Goal: Information Seeking & Learning: Check status

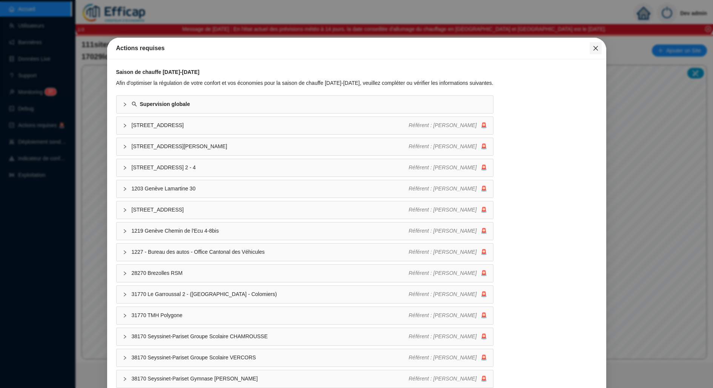
click at [593, 49] on icon "close" at bounding box center [596, 48] width 6 height 6
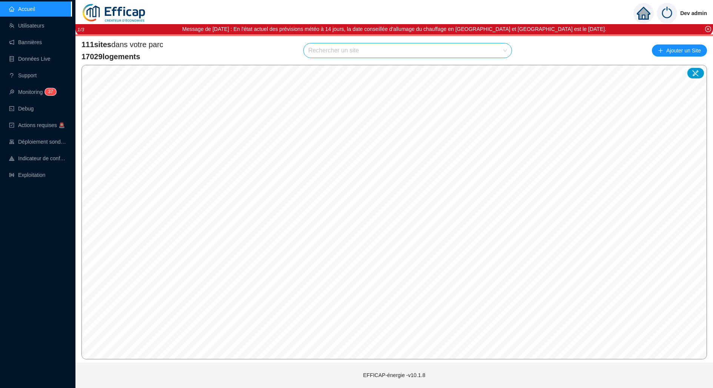
click at [477, 50] on input "search" at bounding box center [404, 50] width 192 height 14
type input "sauss"
click at [496, 72] on div at bounding box center [496, 68] width 17 height 11
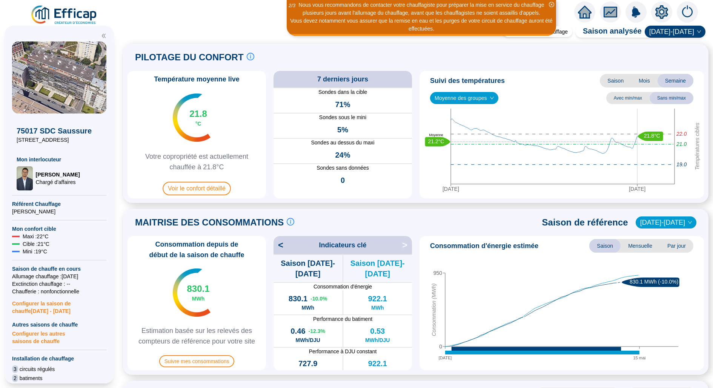
click at [661, 14] on icon "setting" at bounding box center [662, 12] width 13 height 12
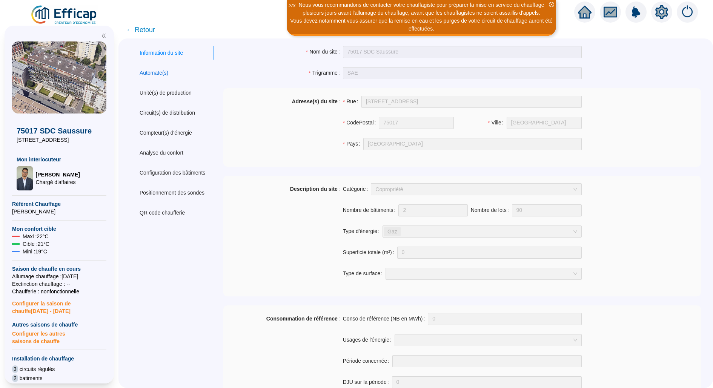
click at [153, 72] on div "Automate(s)" at bounding box center [154, 73] width 29 height 8
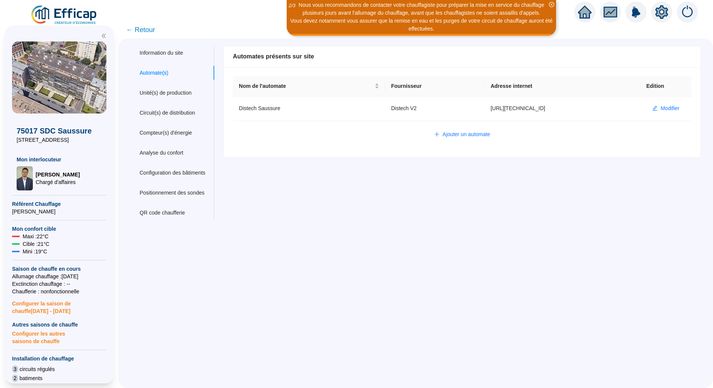
click at [135, 31] on span "← Retour" at bounding box center [140, 30] width 29 height 11
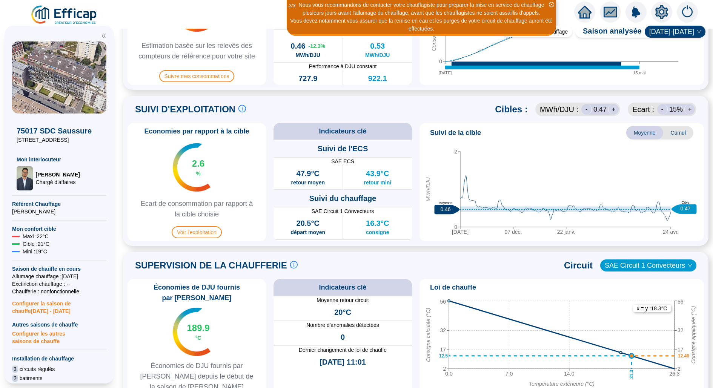
scroll to position [406, 0]
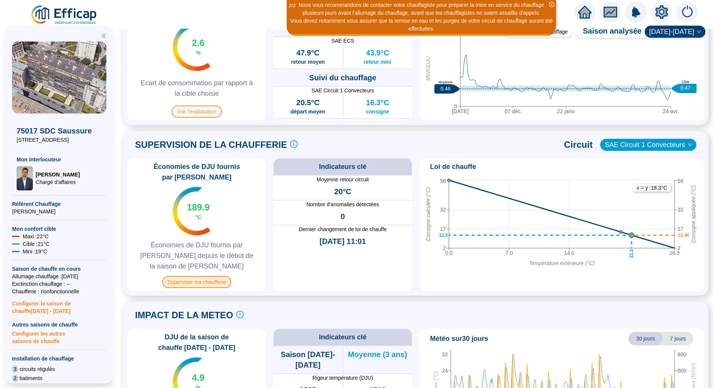
click at [210, 276] on span "Superviser ma chaufferie" at bounding box center [196, 282] width 69 height 12
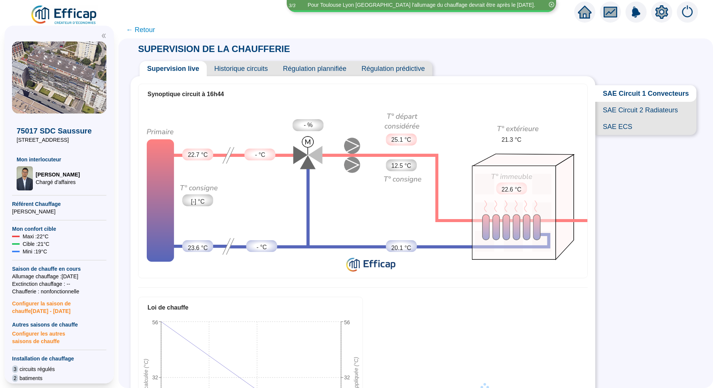
click at [245, 72] on span "Historique circuits" at bounding box center [241, 68] width 69 height 15
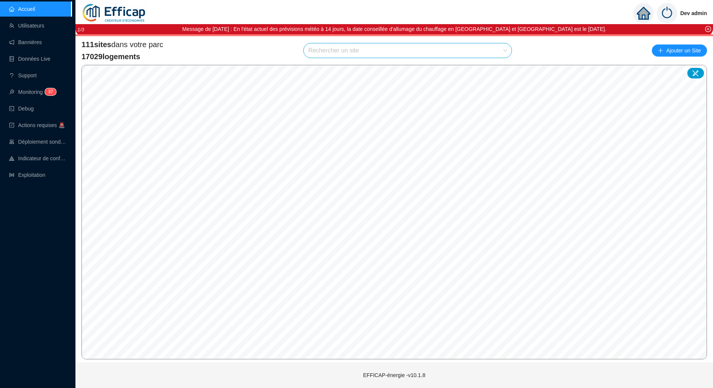
click at [428, 49] on input "search" at bounding box center [404, 50] width 192 height 14
type input "balmon"
click at [499, 68] on icon at bounding box center [496, 68] width 5 height 5
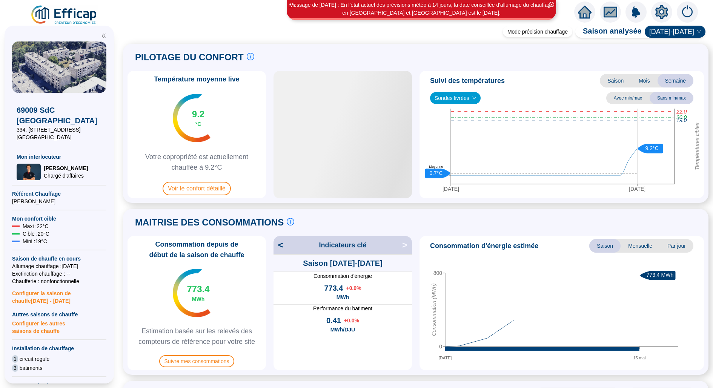
click at [221, 181] on div "Température moyenne live 9.2 °C Votre copropriété est actuellement chauffée à 9…" at bounding box center [197, 135] width 139 height 128
click at [218, 189] on span "Voir le confort détaillé" at bounding box center [197, 189] width 68 height 14
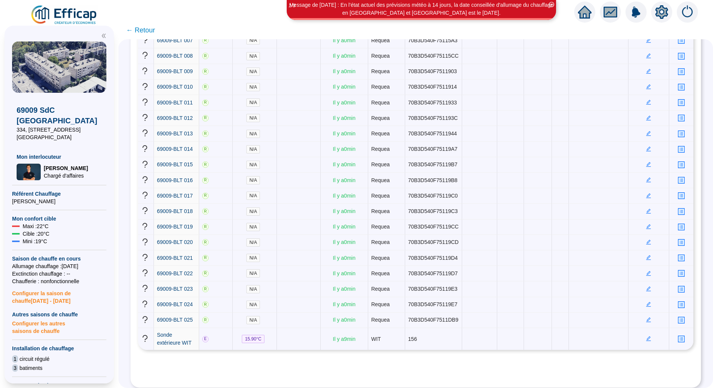
scroll to position [252, 0]
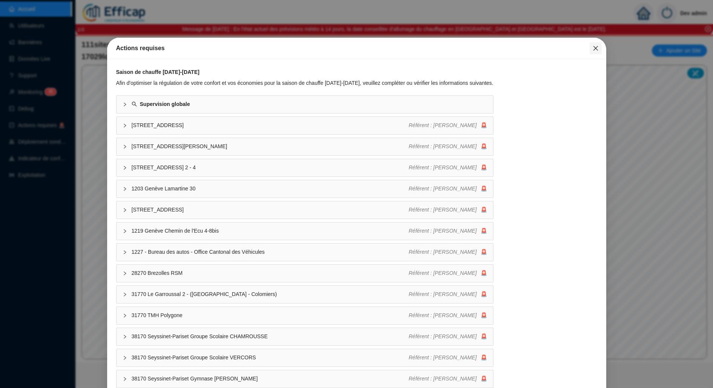
click at [596, 48] on icon "close" at bounding box center [595, 48] width 5 height 5
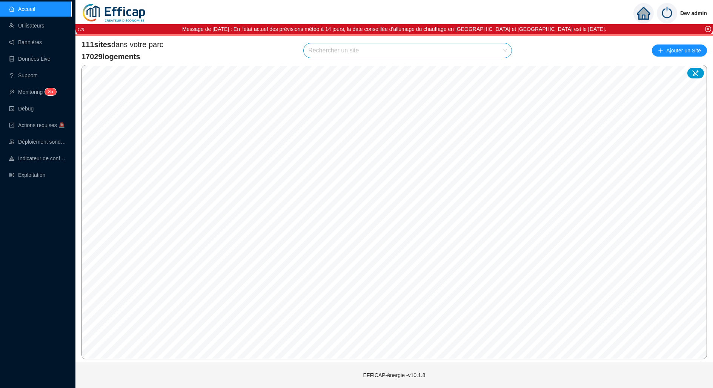
click at [450, 51] on input "search" at bounding box center [404, 50] width 192 height 14
type input "méridie"
click at [496, 70] on icon at bounding box center [496, 68] width 5 height 5
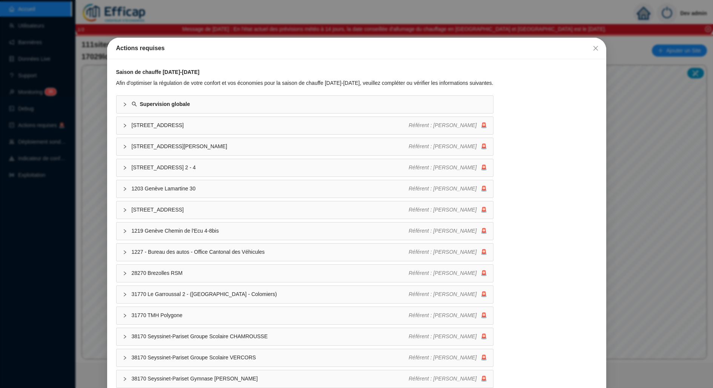
click at [356, 23] on div "Actions requises Saison de chauffe 2025-2026 Afin d'optimiser la régulation de …" at bounding box center [356, 194] width 713 height 388
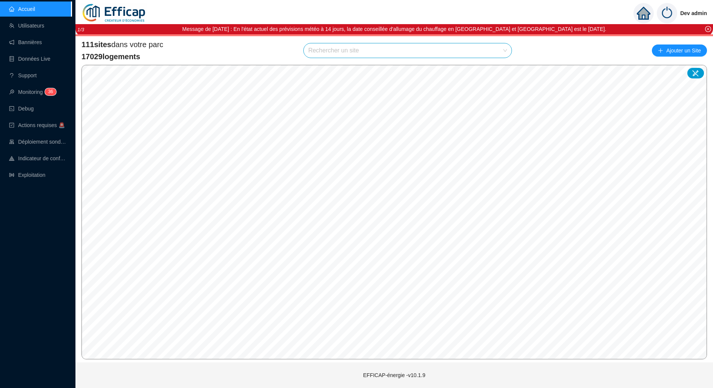
click at [379, 57] on input "search" at bounding box center [404, 50] width 192 height 14
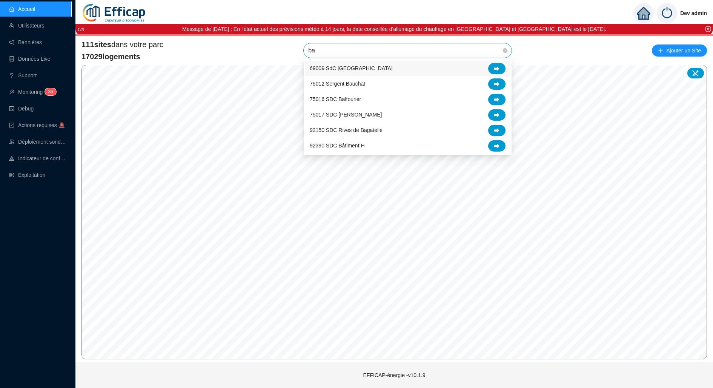
type input "[MEDICAL_DATA]"
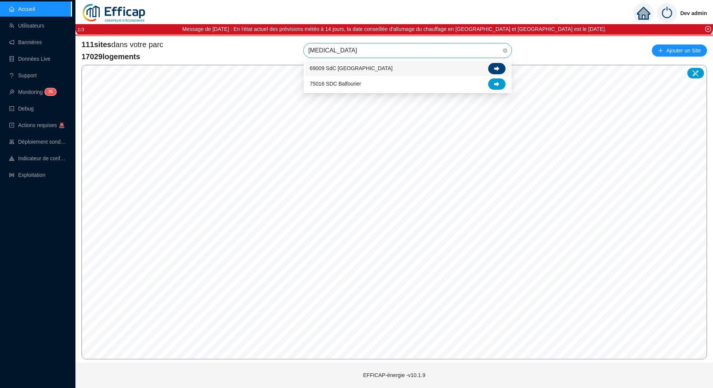
click at [500, 72] on div at bounding box center [496, 68] width 17 height 11
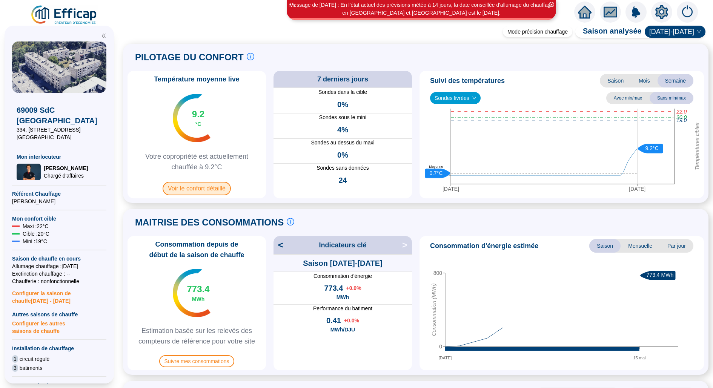
click at [220, 183] on span "Voir le confort détaillé" at bounding box center [197, 189] width 68 height 14
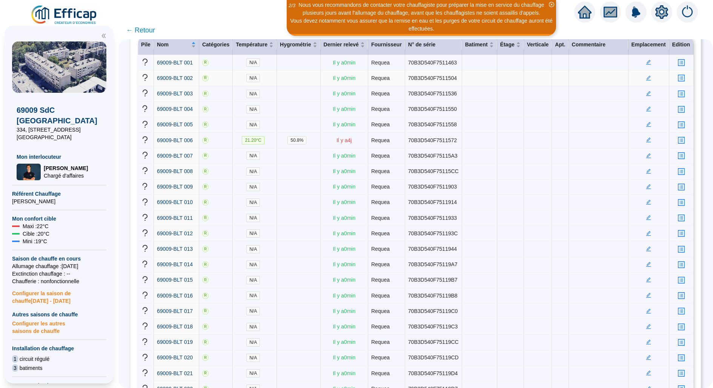
scroll to position [97, 0]
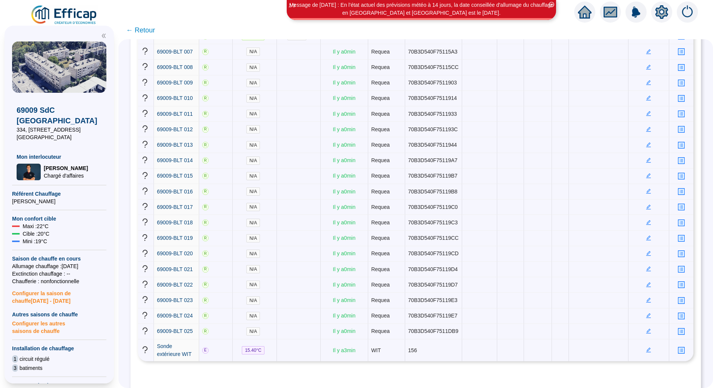
scroll to position [314, 0]
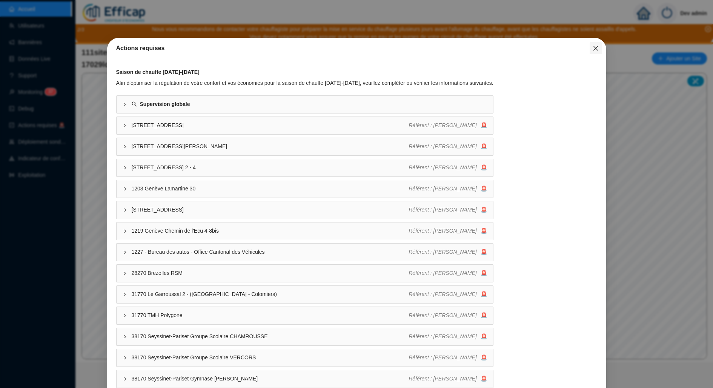
click at [601, 52] on button "Close" at bounding box center [596, 48] width 12 height 12
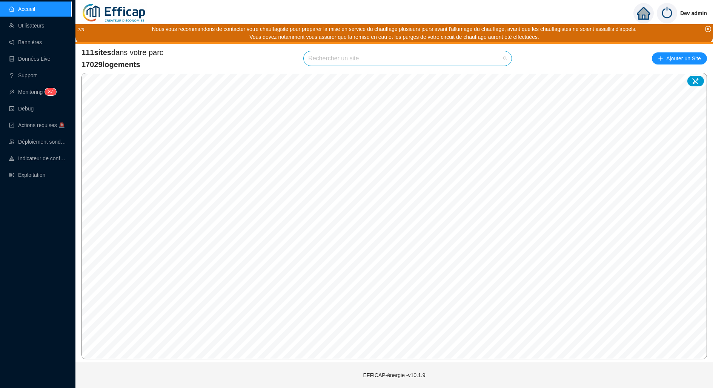
click at [486, 55] on input "search" at bounding box center [404, 58] width 192 height 14
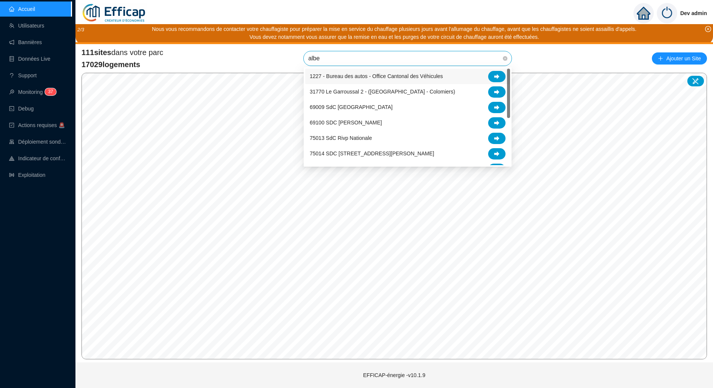
type input "alber"
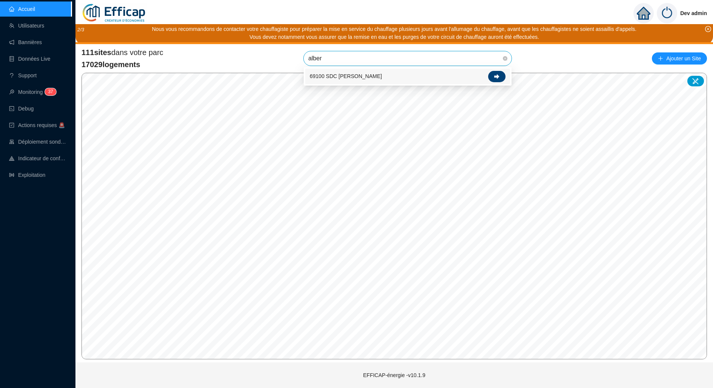
click at [498, 77] on icon at bounding box center [496, 76] width 5 height 5
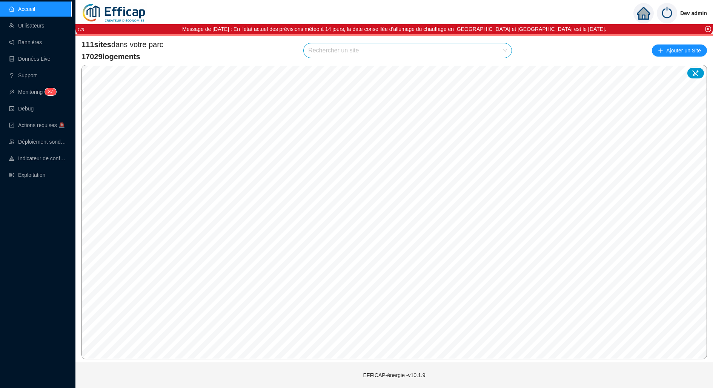
click at [432, 47] on input "search" at bounding box center [404, 50] width 192 height 14
type input "balmon"
click at [504, 69] on div at bounding box center [496, 68] width 17 height 11
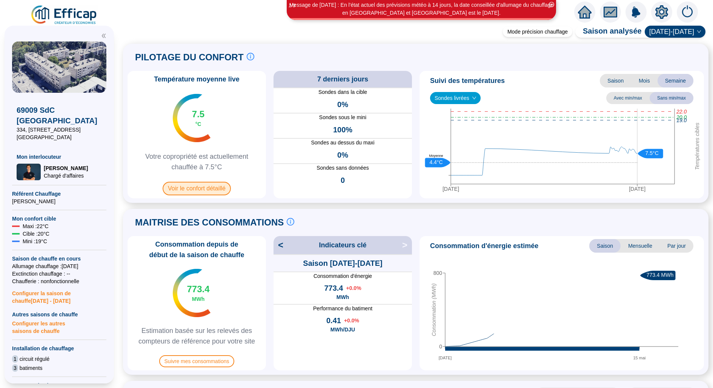
click at [200, 193] on span "Voir le confort détaillé" at bounding box center [197, 189] width 68 height 14
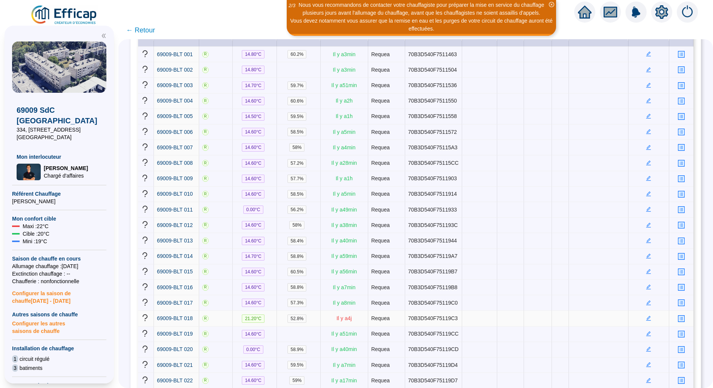
scroll to position [270, 0]
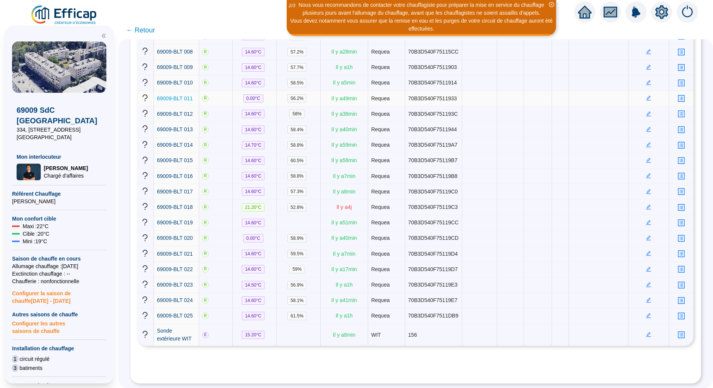
click at [180, 102] on span "69009-BLT 011" at bounding box center [175, 99] width 36 height 6
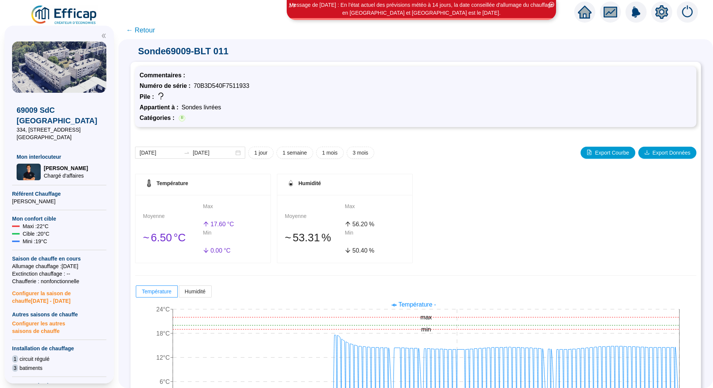
click at [411, 192] on div "Humidité" at bounding box center [344, 184] width 135 height 21
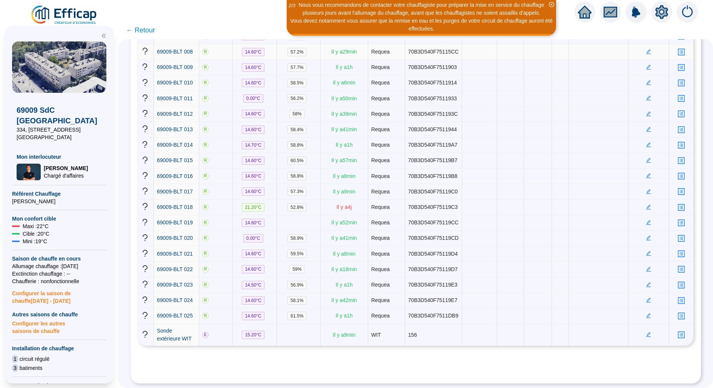
scroll to position [314, 0]
click at [176, 220] on span "69009-BLT 019" at bounding box center [175, 223] width 36 height 6
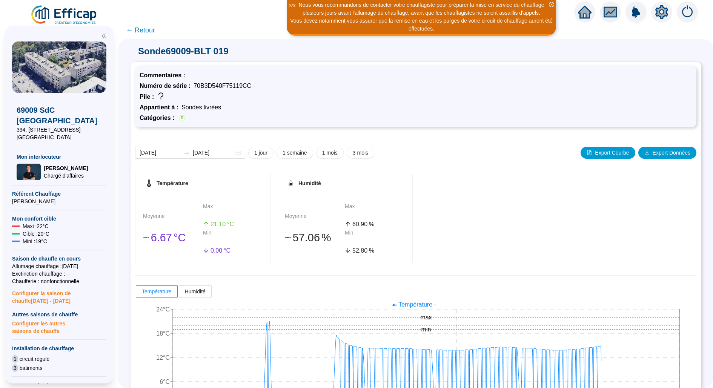
scroll to position [40, 0]
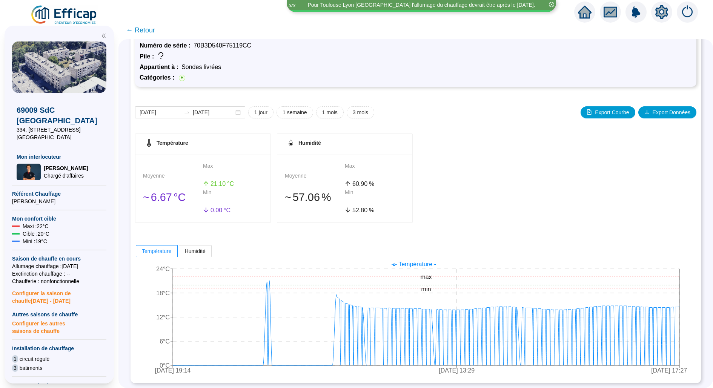
click at [227, 45] on span "70B3D540F75119CC" at bounding box center [223, 45] width 58 height 6
copy span "70B3D540F75119CC"
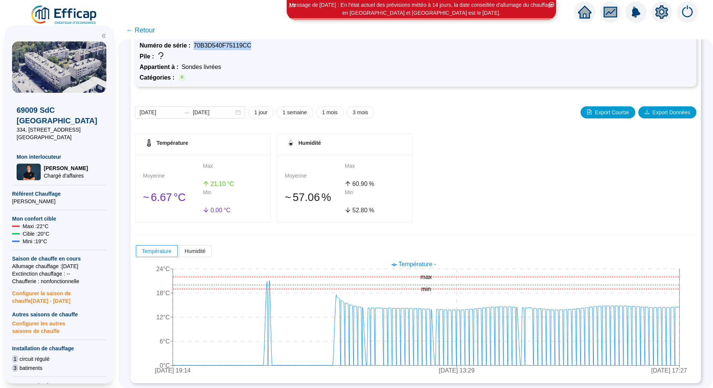
scroll to position [0, 0]
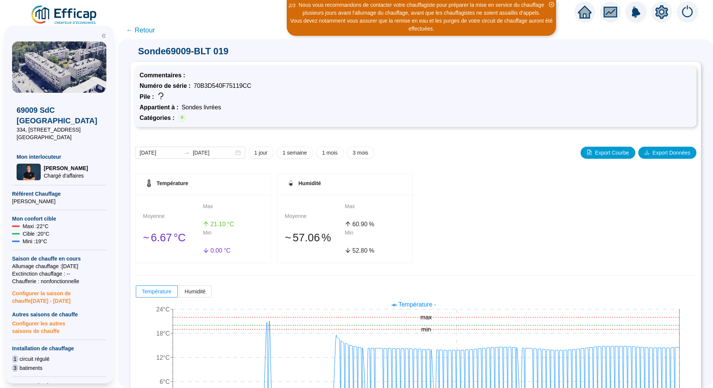
click at [226, 85] on span "70B3D540F75119CC" at bounding box center [223, 86] width 58 height 6
copy span "70B3D540F75119CC"
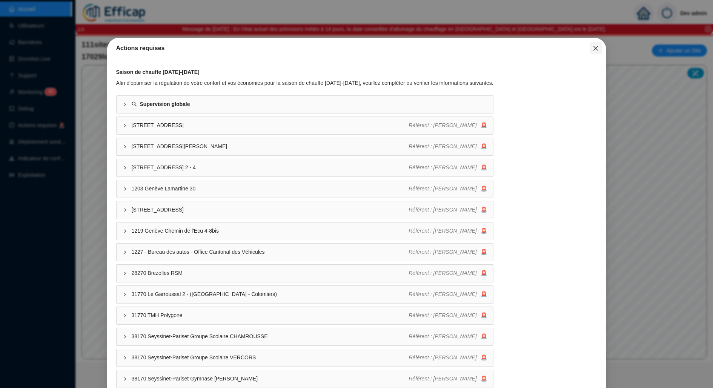
click at [601, 46] on span "Fermer" at bounding box center [596, 48] width 12 height 6
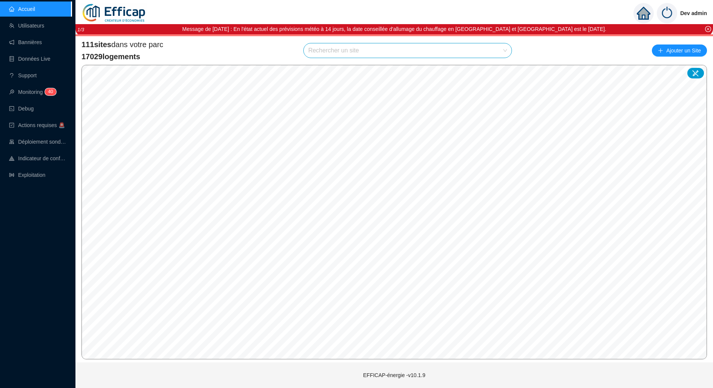
click at [441, 50] on input "search" at bounding box center [404, 50] width 192 height 14
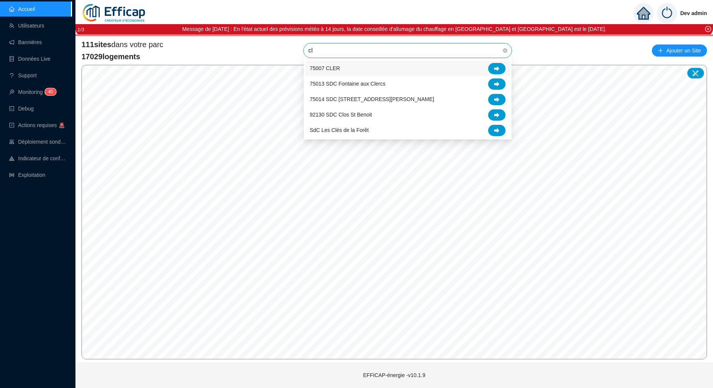
type input "clé"
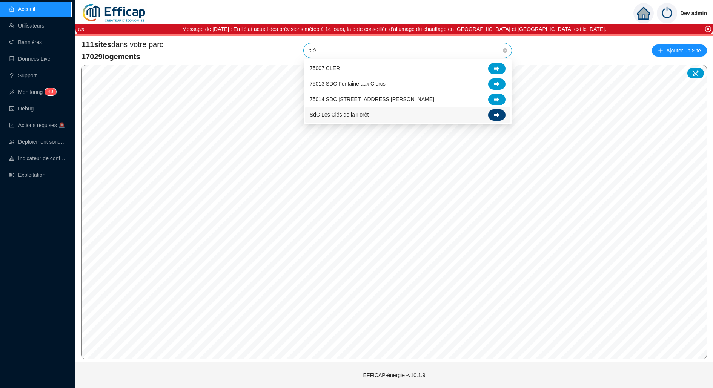
click at [496, 116] on icon at bounding box center [496, 114] width 5 height 5
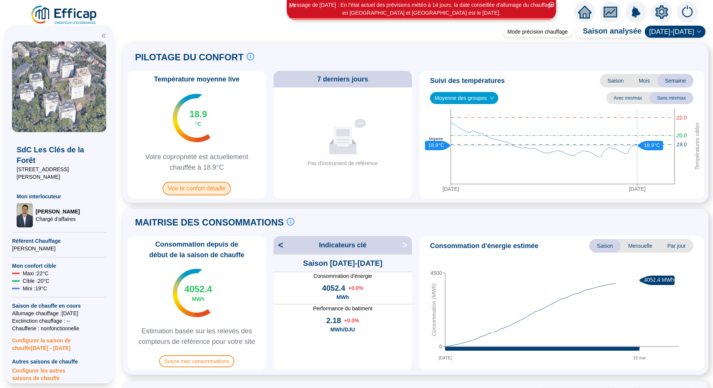
click at [220, 183] on span "Voir le confort détaillé" at bounding box center [197, 189] width 68 height 14
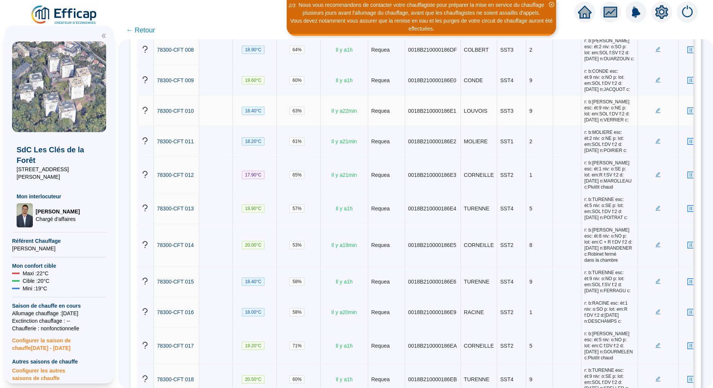
scroll to position [398, 0]
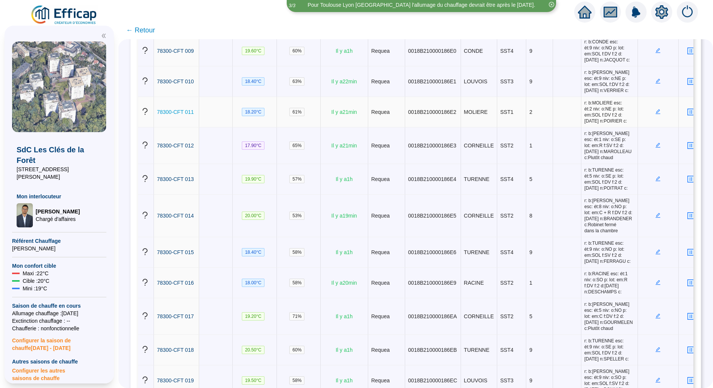
click at [176, 115] on span "78300-CFT 011" at bounding box center [175, 112] width 37 height 6
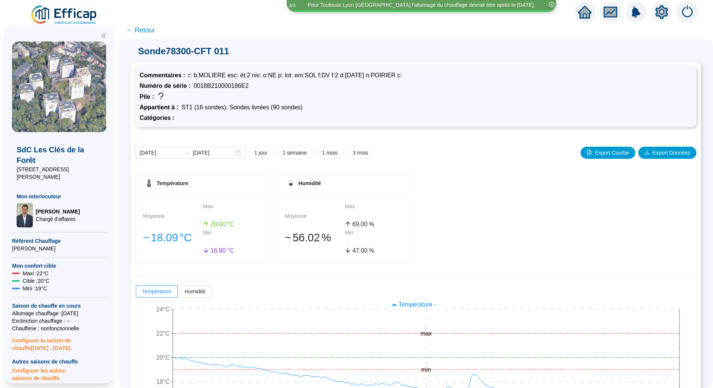
scroll to position [40, 0]
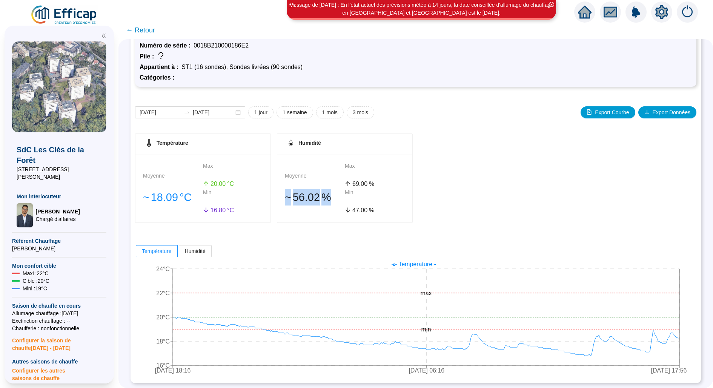
drag, startPoint x: 285, startPoint y: 195, endPoint x: 331, endPoint y: 194, distance: 46.1
click at [331, 194] on div "󠁾~ 56 .02 %" at bounding box center [315, 197] width 60 height 16
click at [331, 194] on span "%" at bounding box center [327, 197] width 10 height 16
drag, startPoint x: 331, startPoint y: 194, endPoint x: 284, endPoint y: 197, distance: 46.5
click at [284, 197] on div "Moyenne 󠁾~ 56 .02 % Max 69 .00 % Min 47 .00 %" at bounding box center [344, 189] width 135 height 68
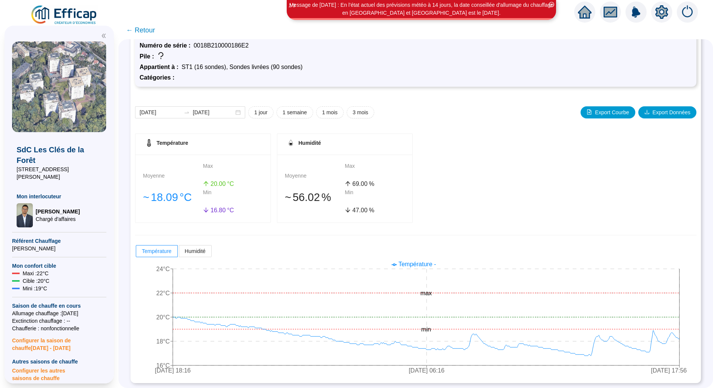
click at [284, 197] on div "Moyenne 󠁾~ 56 .02 % Max 69 .00 % Min 47 .00 %" at bounding box center [344, 189] width 135 height 68
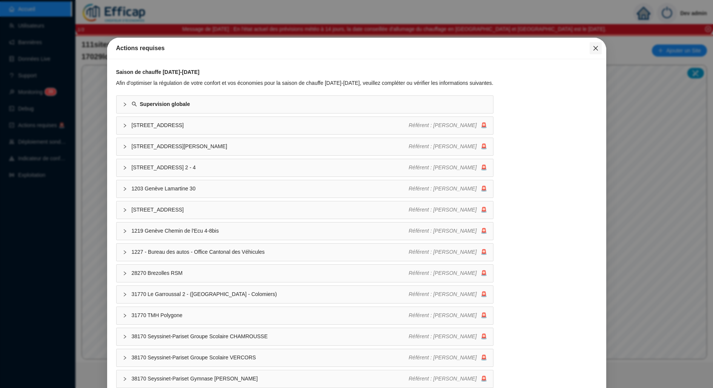
click at [596, 51] on icon "close" at bounding box center [596, 48] width 6 height 6
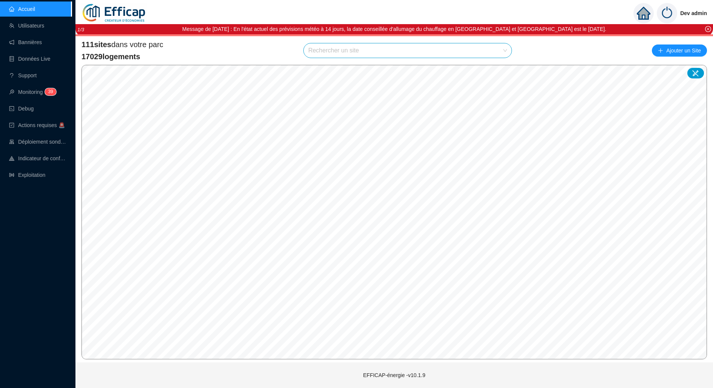
click at [444, 54] on input "search" at bounding box center [404, 50] width 192 height 14
type input "balmo"
click at [493, 75] on div "69009 SdC Balmont Ouest" at bounding box center [407, 68] width 205 height 15
click at [498, 57] on span "69009 SdC Balmont Ouest" at bounding box center [407, 50] width 199 height 14
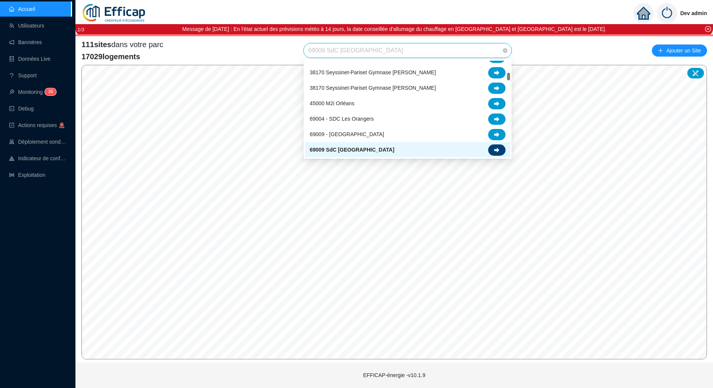
click at [494, 145] on div at bounding box center [496, 150] width 17 height 11
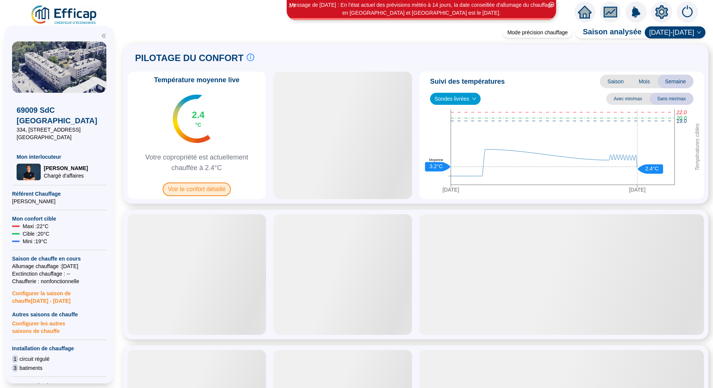
click at [206, 191] on span "Voir le confort détaillé" at bounding box center [197, 190] width 68 height 14
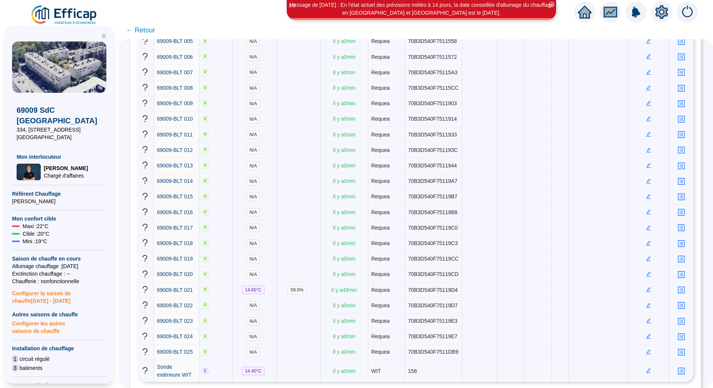
scroll to position [314, 0]
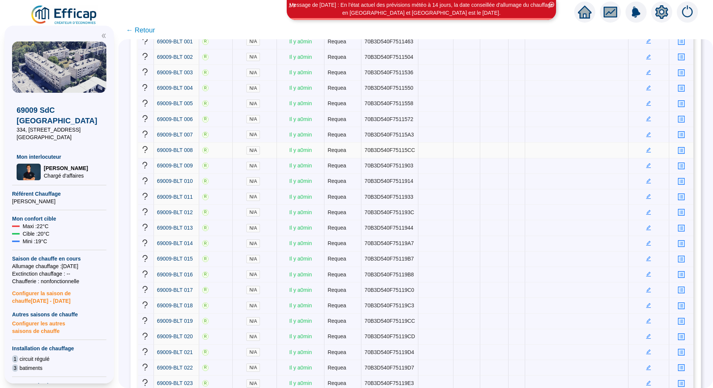
scroll to position [212, 0]
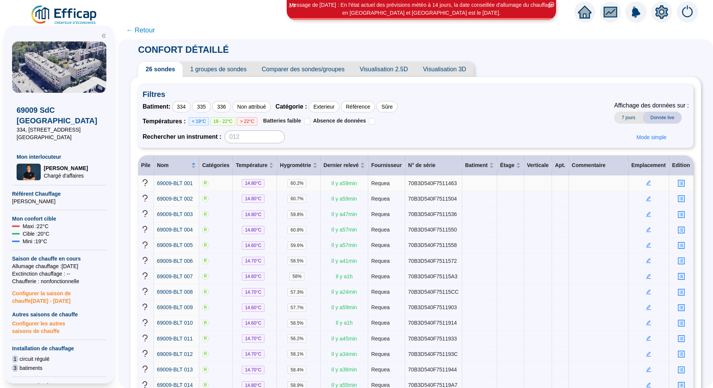
click at [424, 182] on span "70B3D540F7511463" at bounding box center [432, 183] width 49 height 6
copy span "70B3D540F7511463"
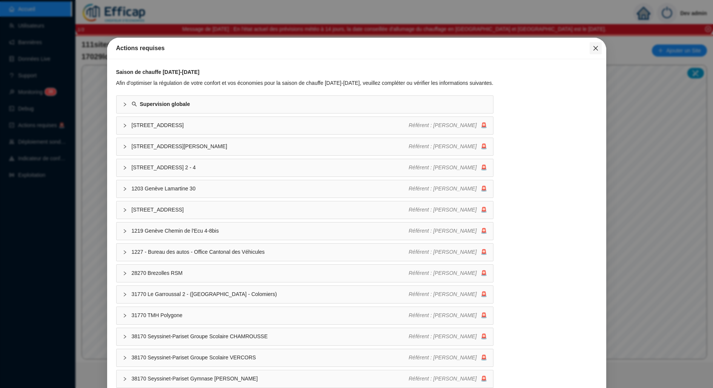
click at [598, 51] on button "Close" at bounding box center [596, 48] width 12 height 12
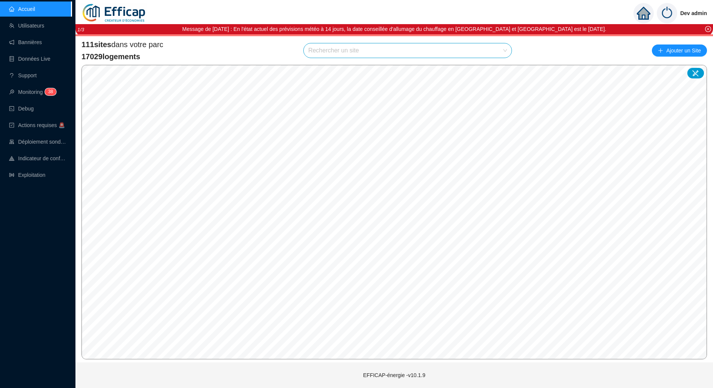
click at [658, 17] on img at bounding box center [667, 13] width 20 height 20
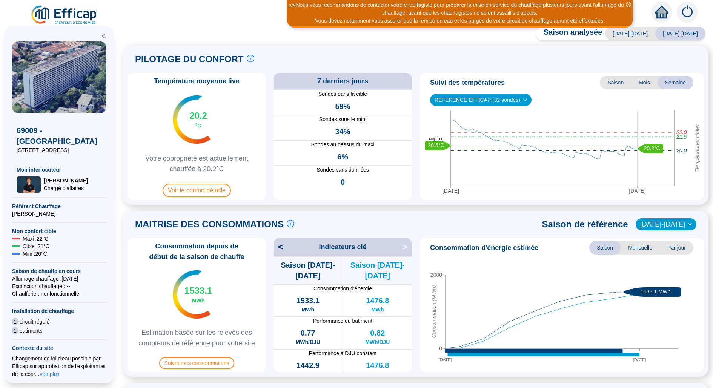
click at [322, 245] on span "Indicateurs clé" at bounding box center [343, 247] width 48 height 11
